Goal: Information Seeking & Learning: Learn about a topic

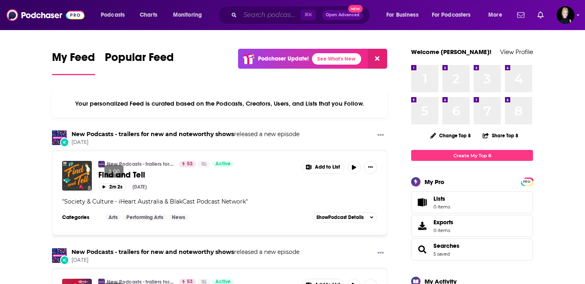
click at [282, 13] on input "Search podcasts, credits, & more..." at bounding box center [270, 15] width 61 height 13
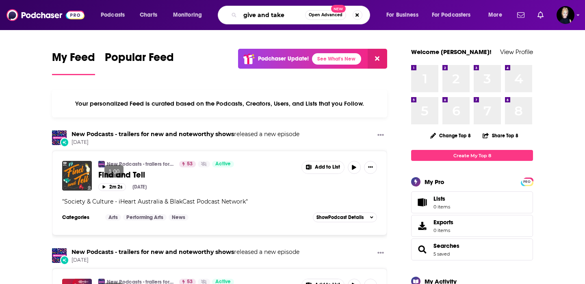
type input "give and take"
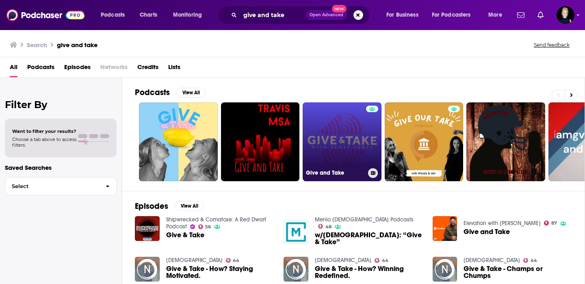
click at [343, 129] on link "Give and Take" at bounding box center [342, 141] width 79 height 79
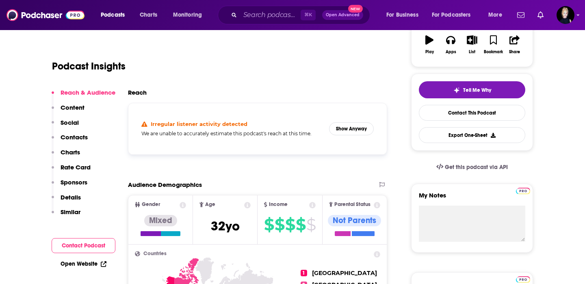
scroll to position [146, 0]
click at [348, 129] on button "Show Anyway" at bounding box center [351, 128] width 45 height 13
